Goal: Task Accomplishment & Management: Use online tool/utility

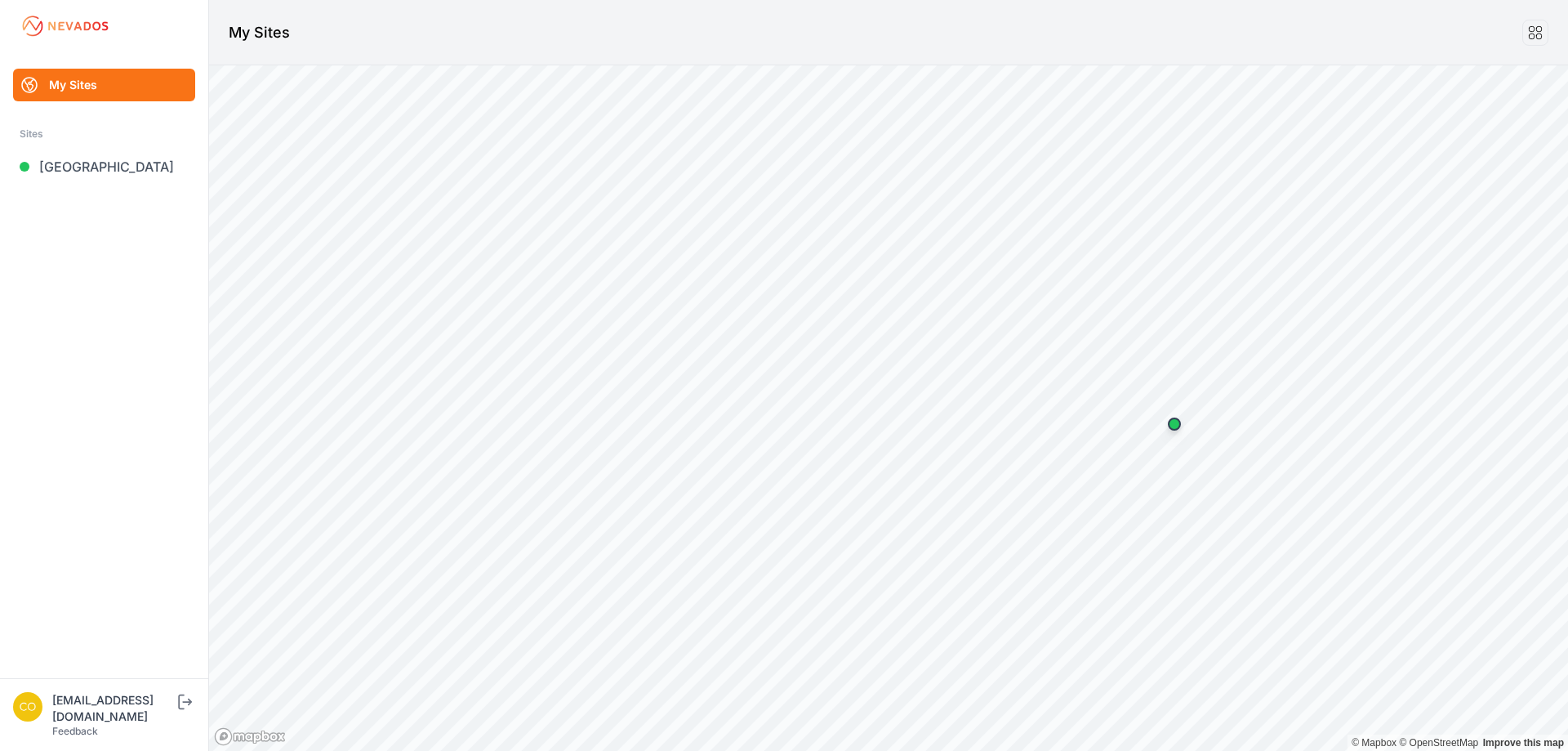
drag, startPoint x: 1014, startPoint y: 53, endPoint x: 1013, endPoint y: 62, distance: 9.1
click at [1014, 53] on header "My Sites" at bounding box center [889, 33] width 1359 height 65
click at [84, 168] on link "[GEOGRAPHIC_DATA]" at bounding box center [104, 167] width 182 height 33
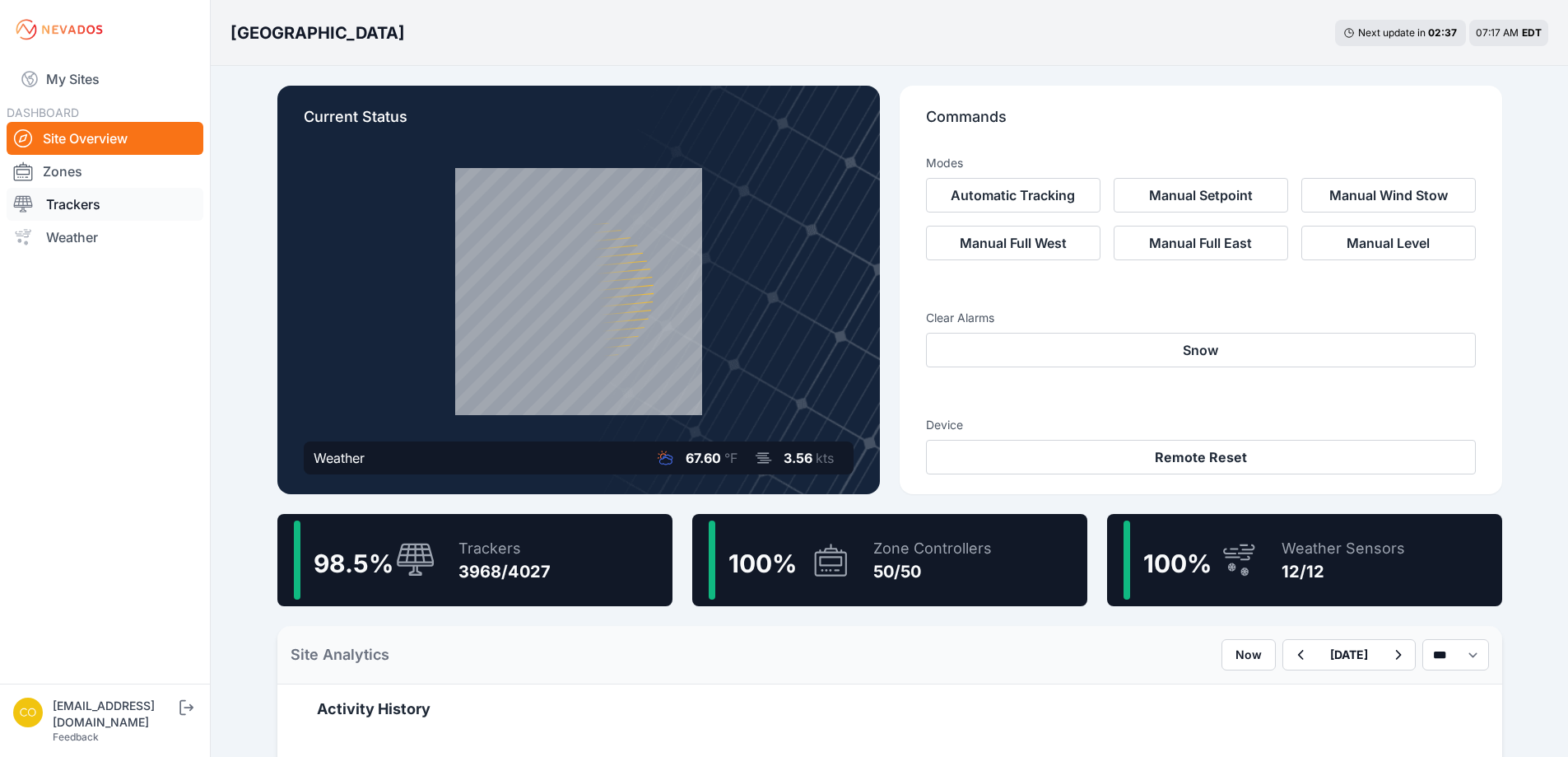
click at [123, 214] on link "Trackers" at bounding box center [105, 204] width 197 height 33
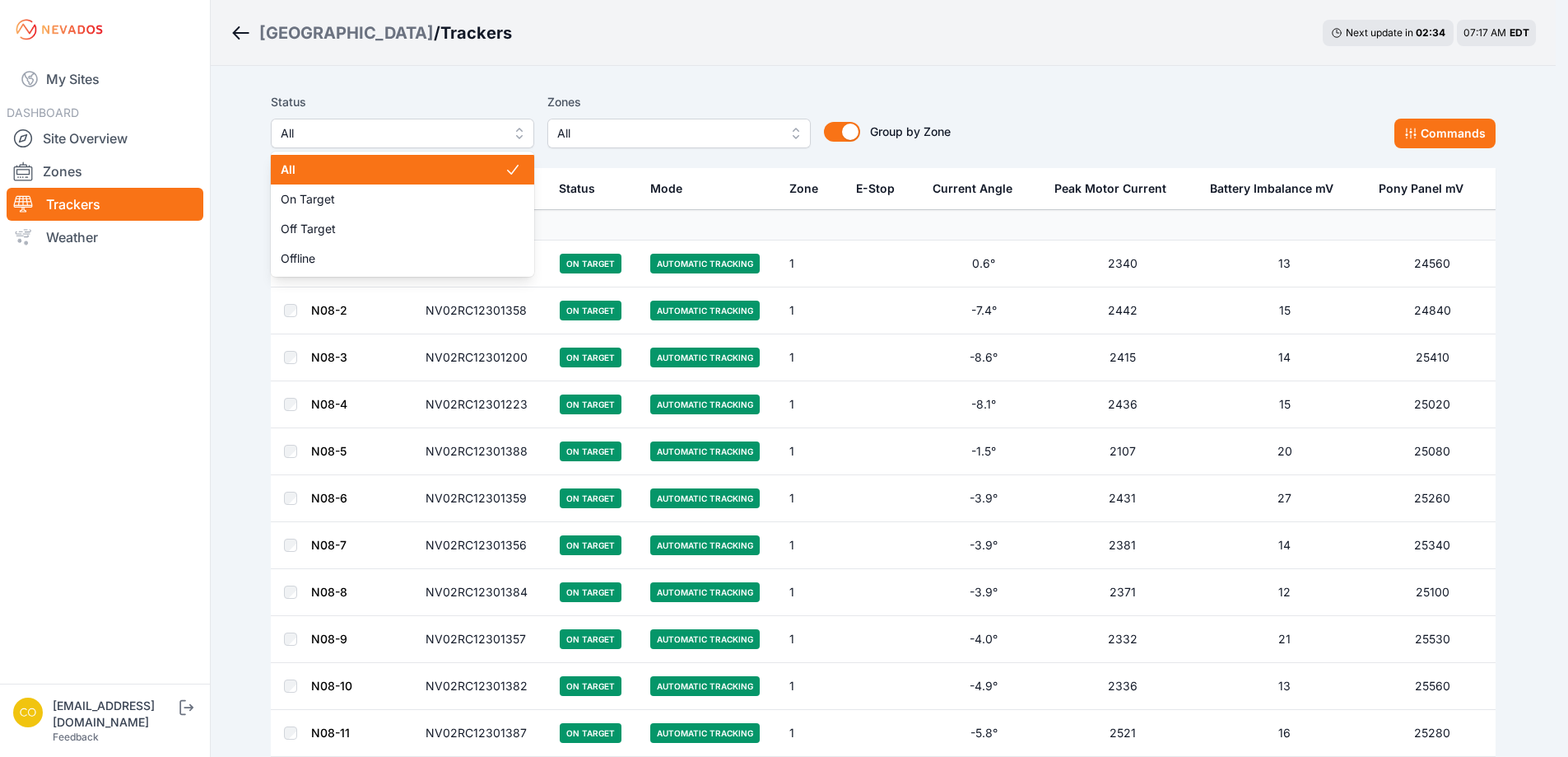
click at [513, 136] on button "All" at bounding box center [403, 134] width 264 height 30
click at [675, 136] on div "Status All All On Target Off Target Offline Zones All Group by Zone Group by Zo…" at bounding box center [618, 120] width 680 height 56
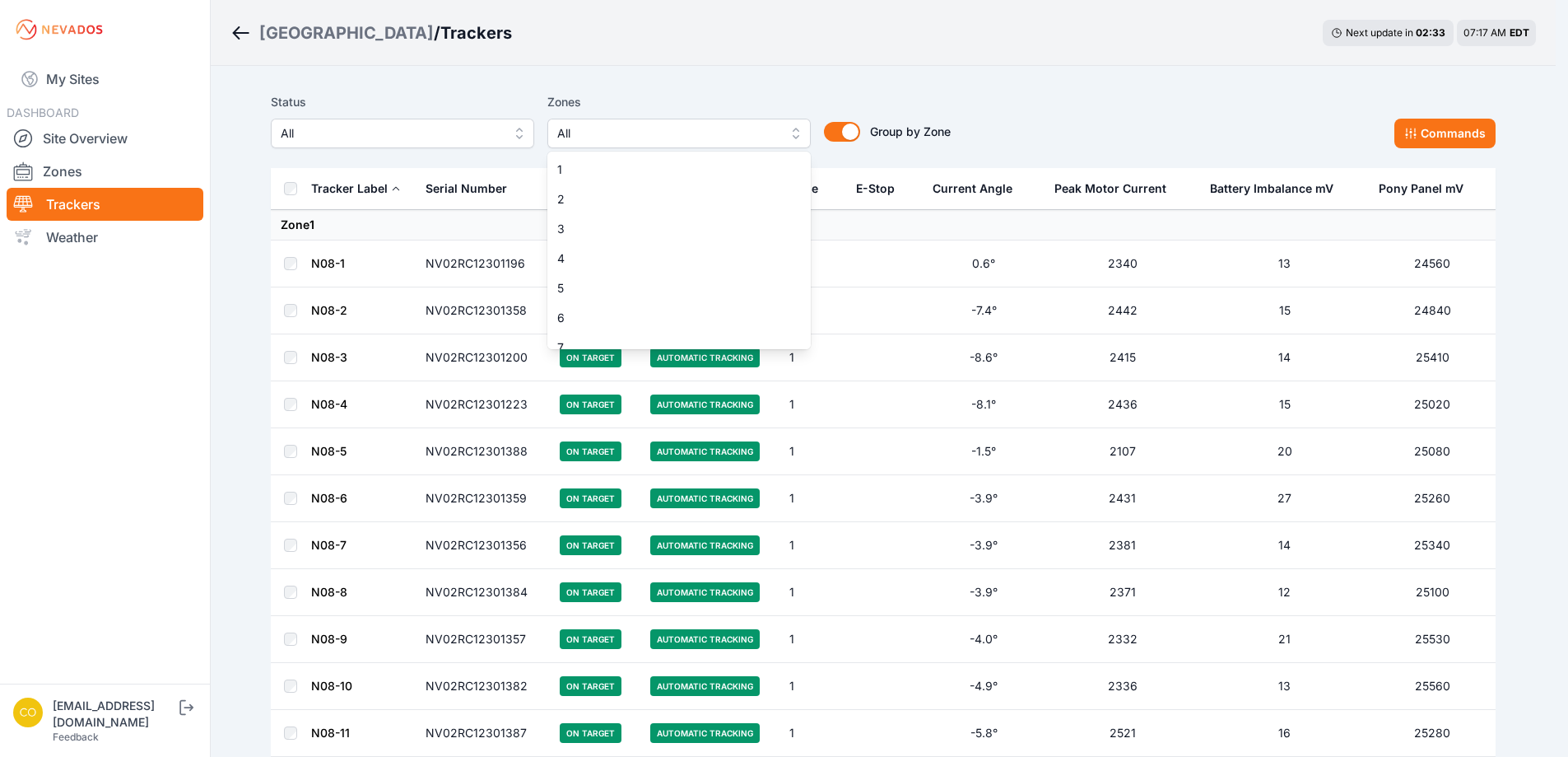
click at [675, 136] on span "All" at bounding box center [668, 134] width 221 height 20
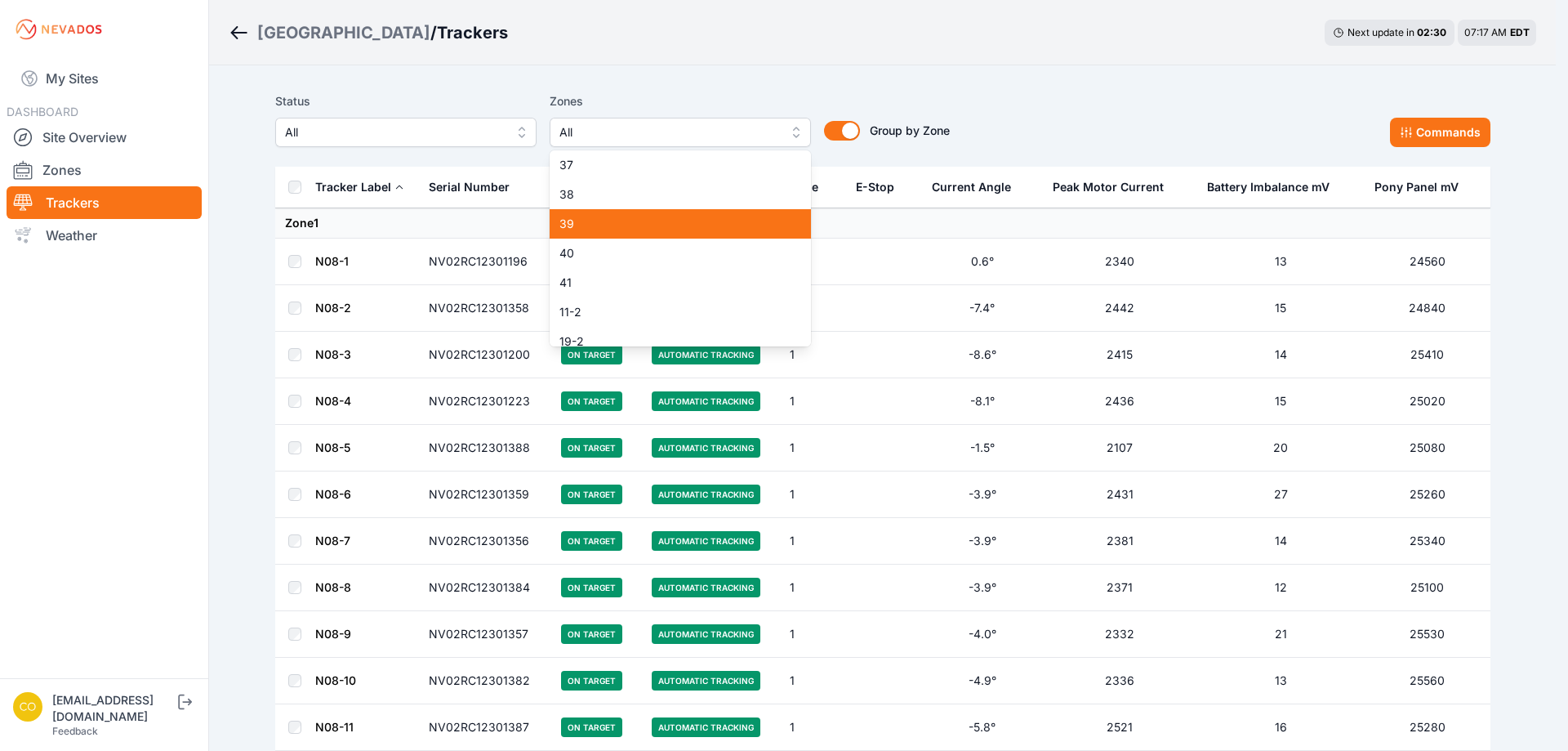
drag, startPoint x: 614, startPoint y: 220, endPoint x: 611, endPoint y: 260, distance: 40.1
click at [614, 223] on span "39" at bounding box center [670, 223] width 222 height 16
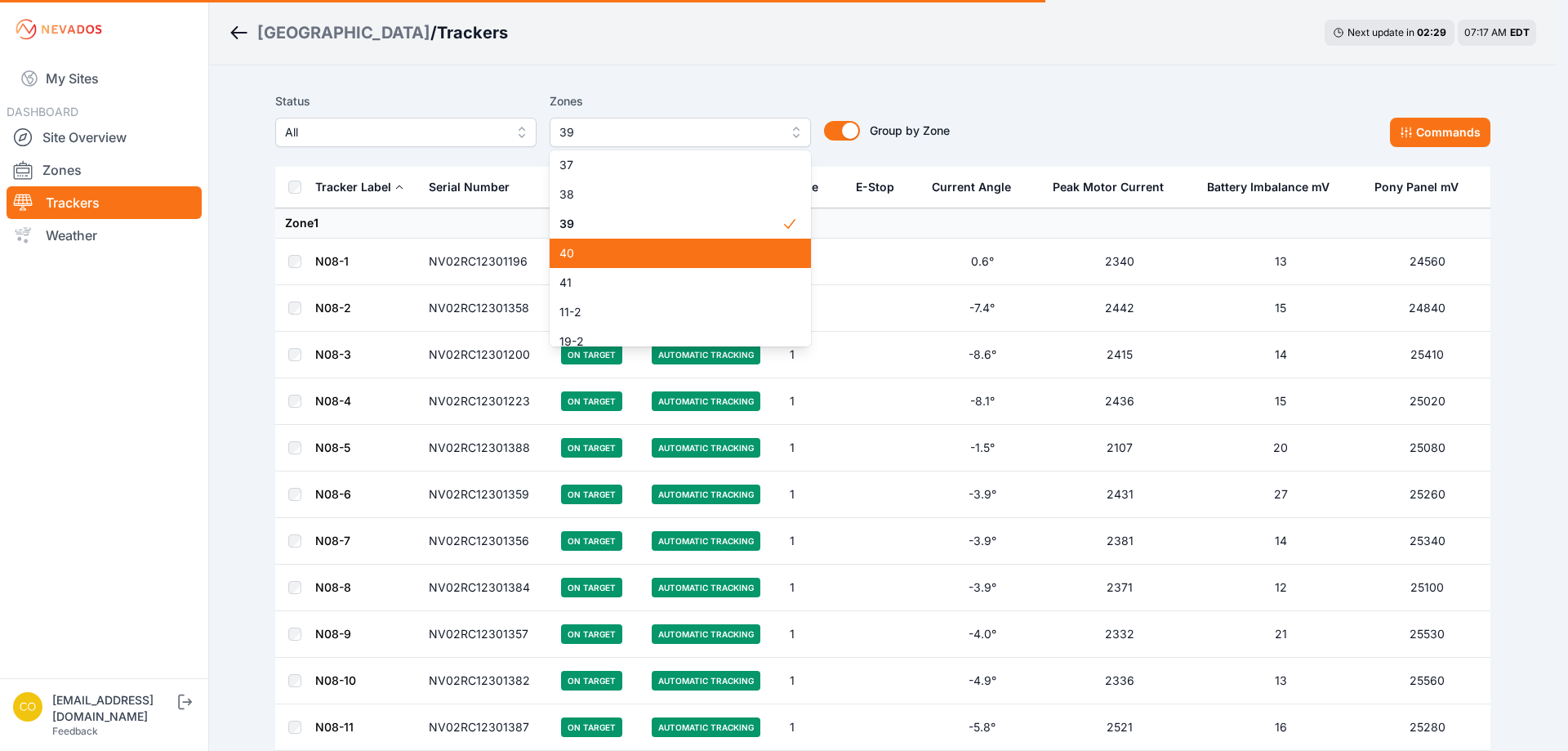
click at [580, 262] on div "40" at bounding box center [680, 253] width 262 height 30
click at [583, 283] on span "41" at bounding box center [670, 283] width 222 height 16
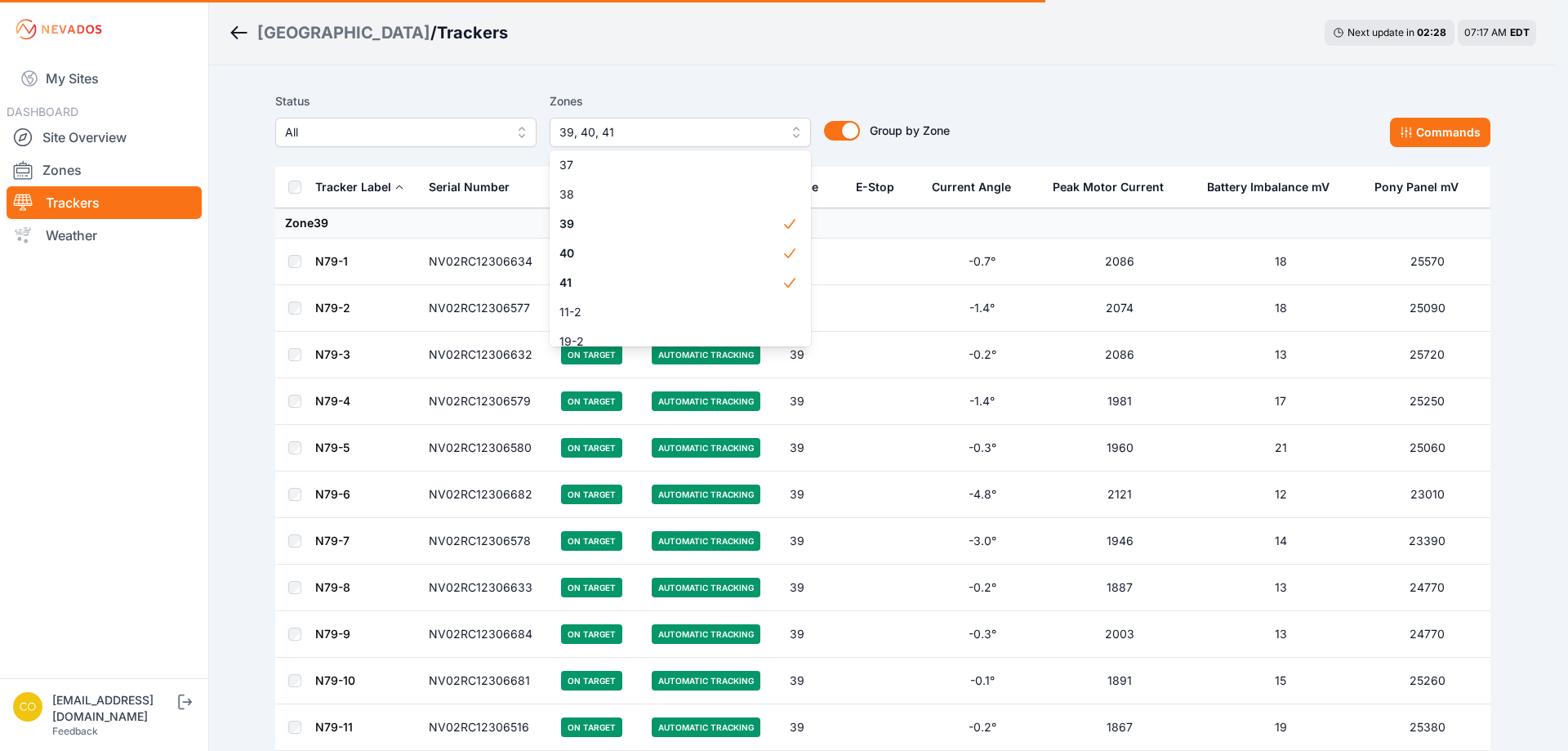
click at [1054, 96] on div "Status All Zones 39, 40, 41 1 2 3 4 5 6 7 8 9 10 11 12 13 14 15 16 17 18 19 20 …" at bounding box center [883, 119] width 1215 height 56
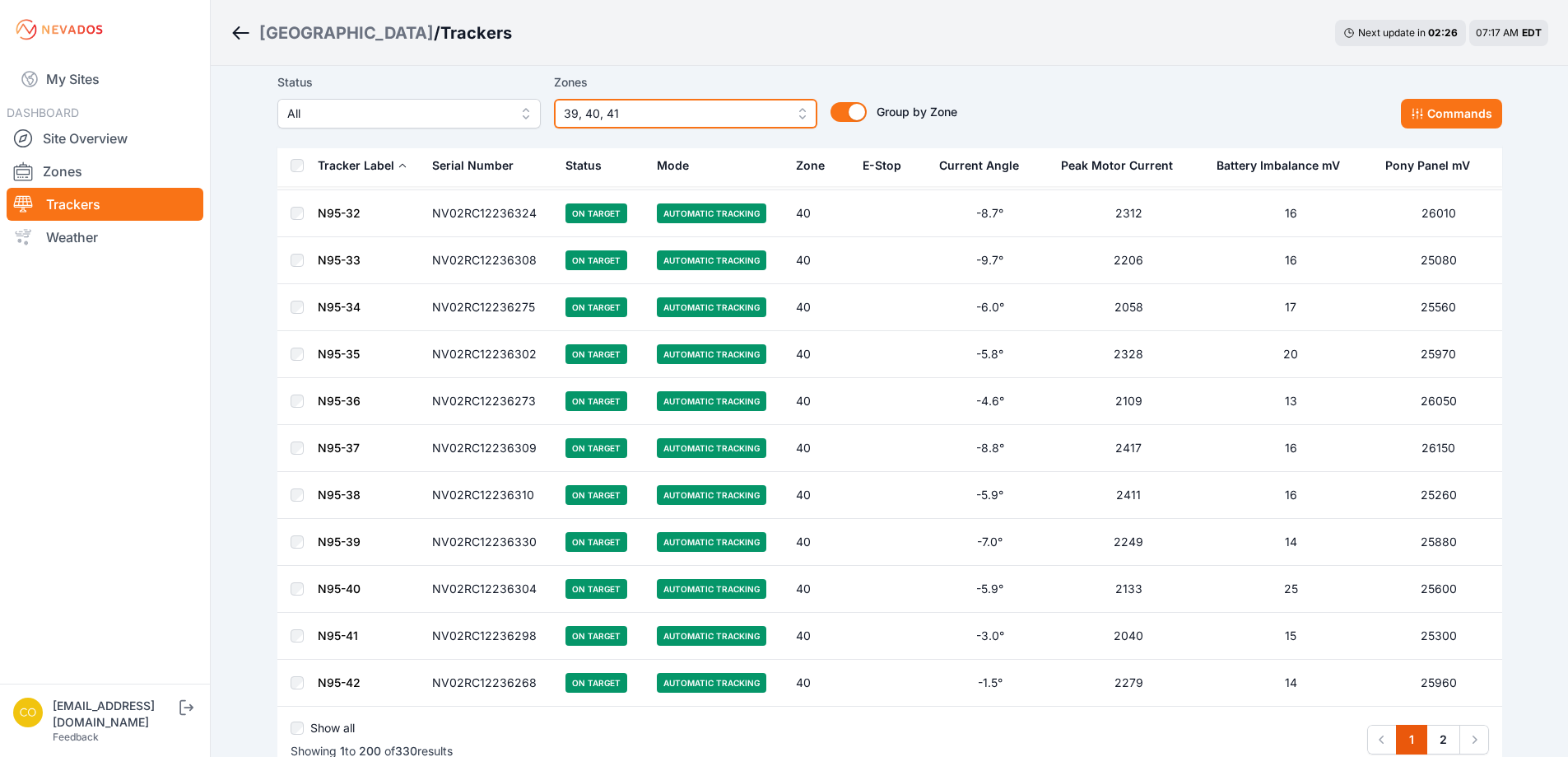
scroll to position [9091, 0]
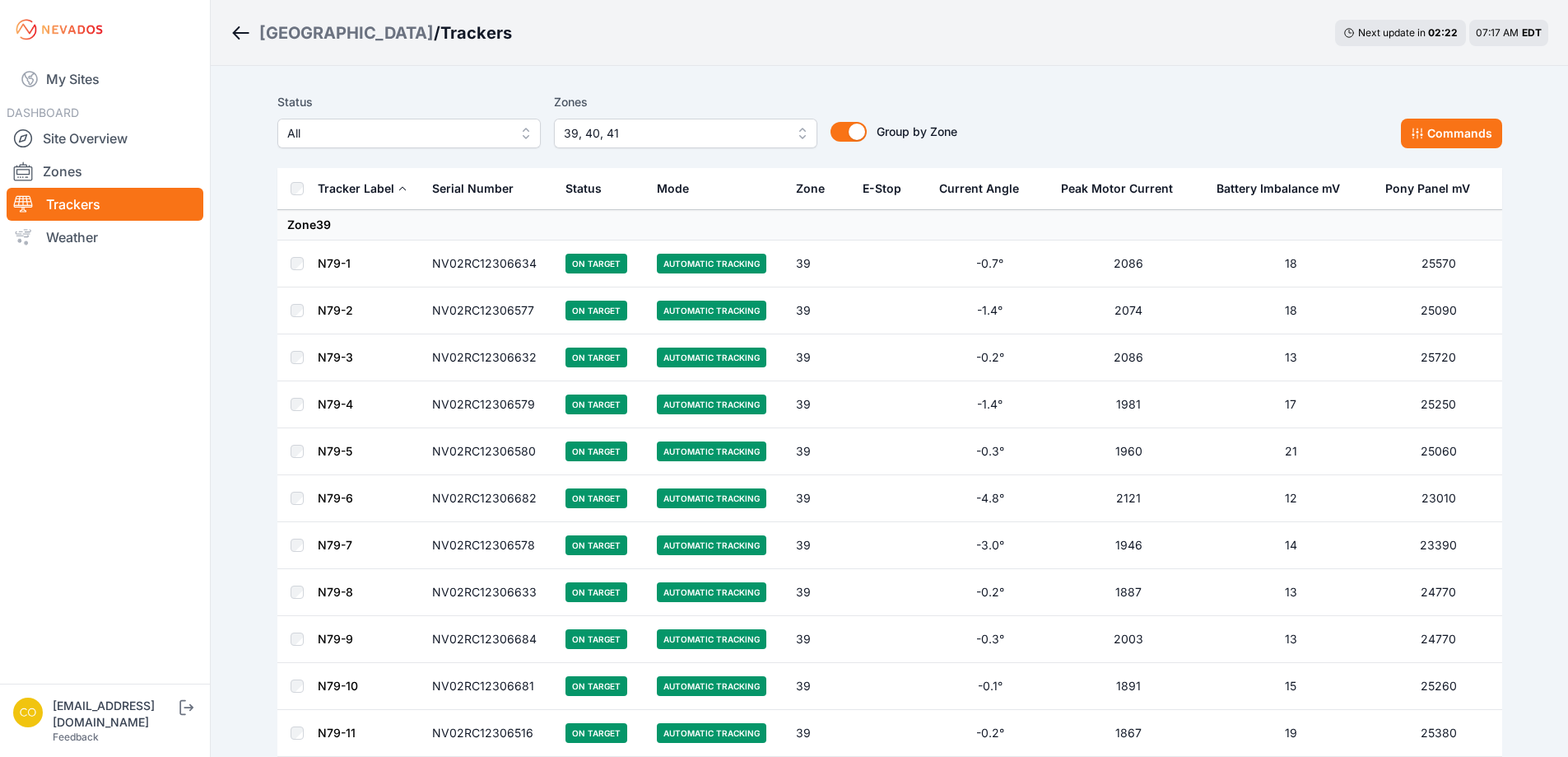
click at [1453, 131] on button "Commands" at bounding box center [1451, 134] width 101 height 30
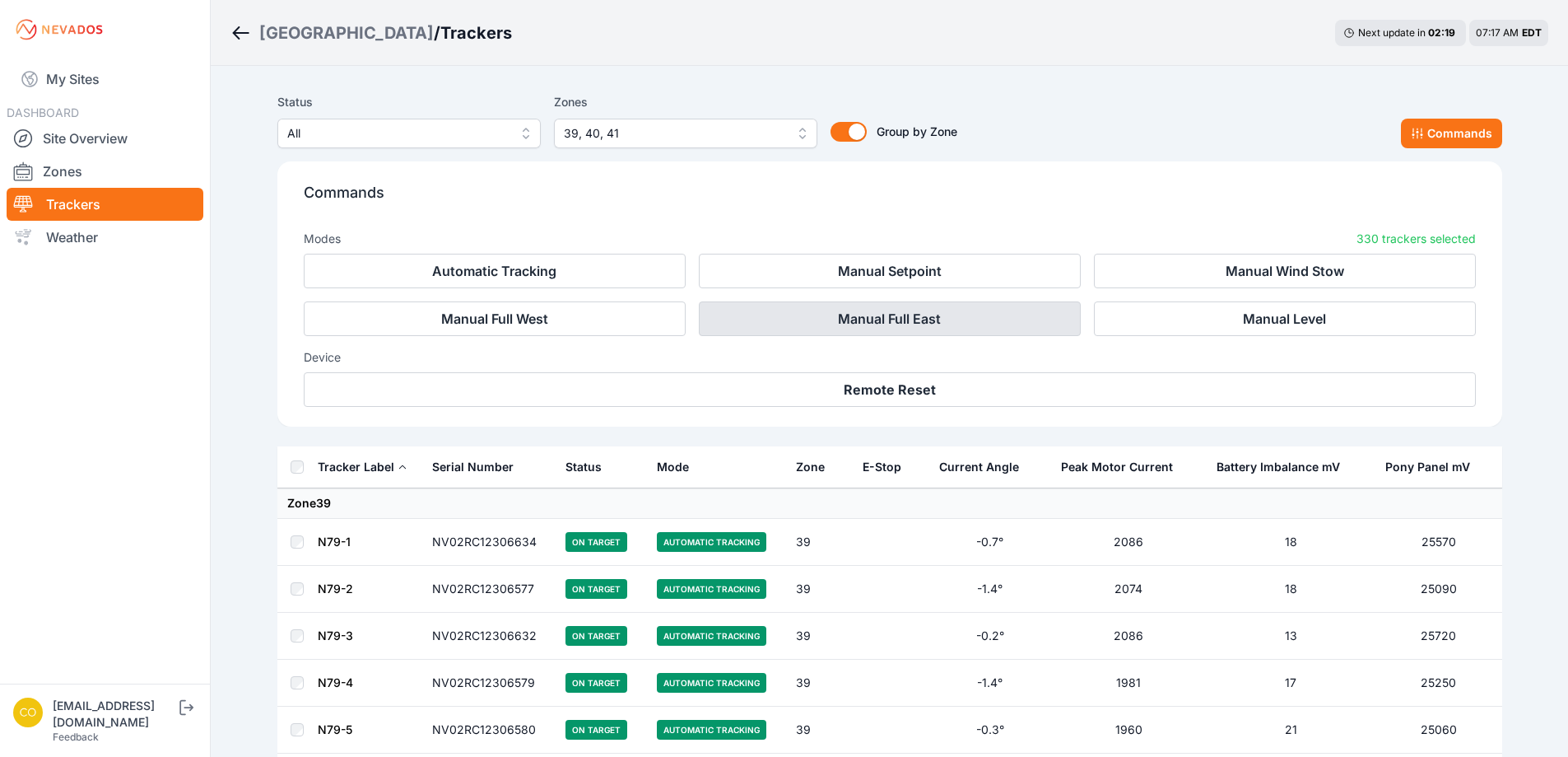
click at [904, 306] on button "Manual Full East" at bounding box center [889, 318] width 382 height 35
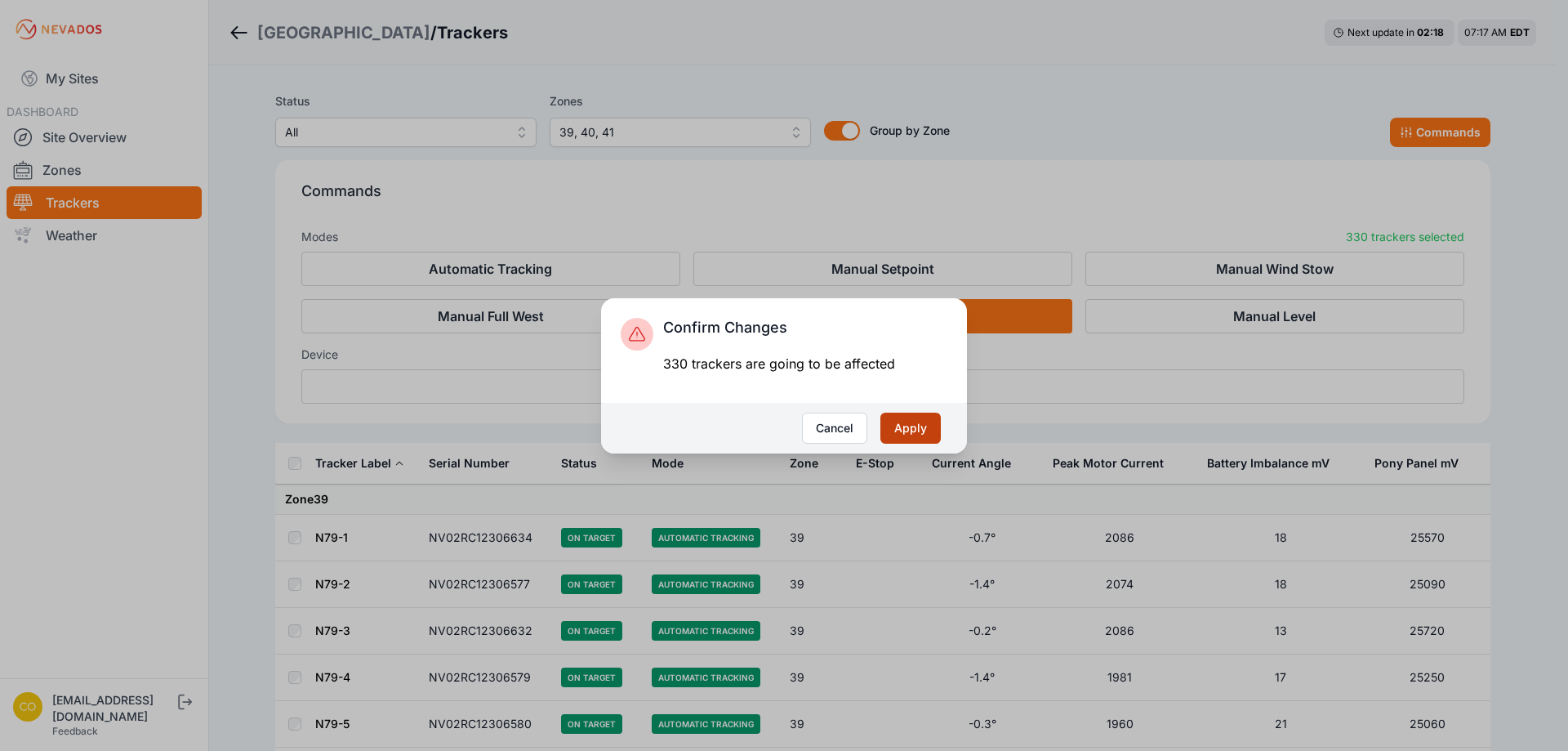
click at [931, 425] on button "Apply" at bounding box center [910, 428] width 60 height 31
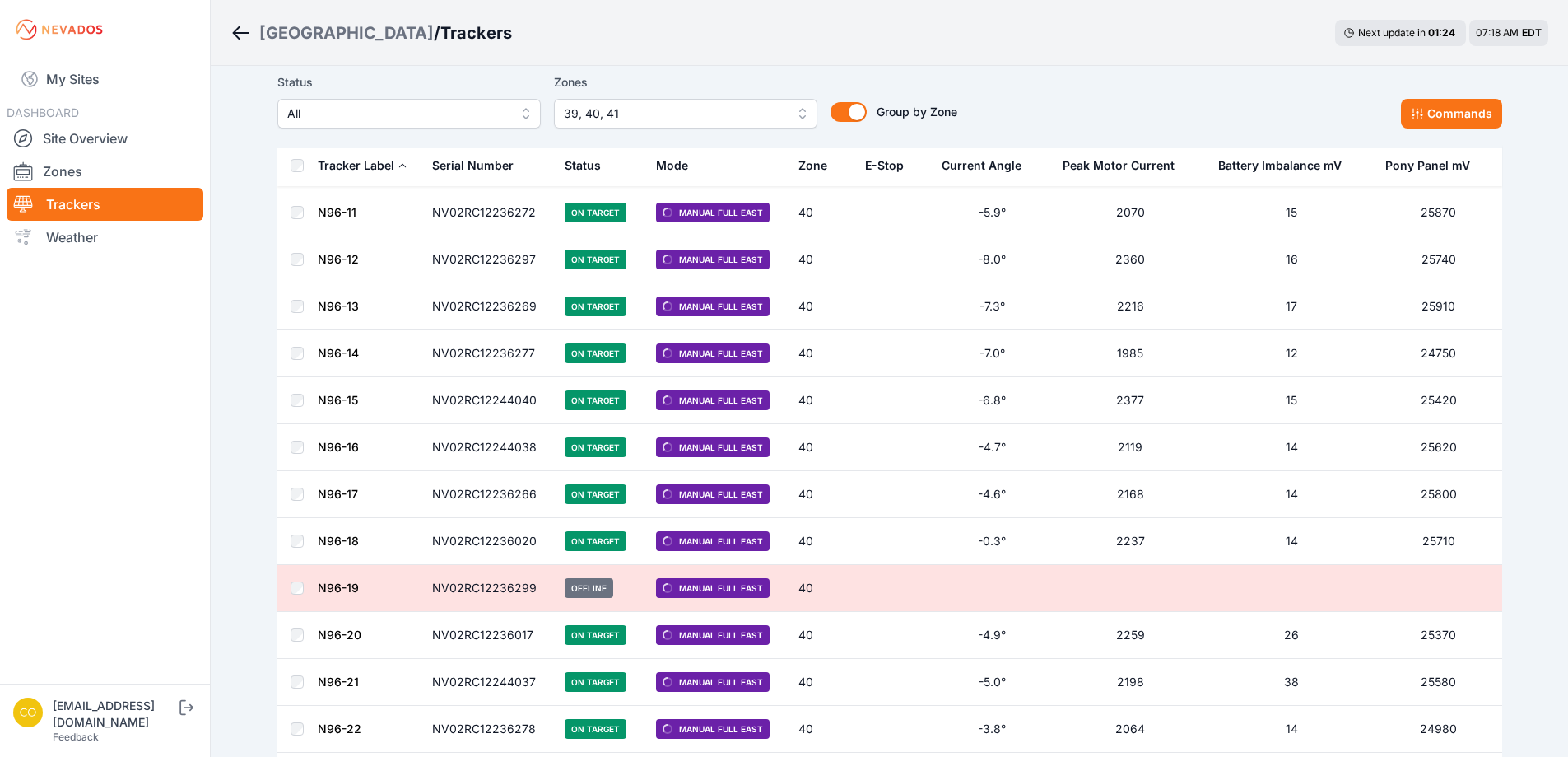
scroll to position [10178, 0]
